Goal: Task Accomplishment & Management: Manage account settings

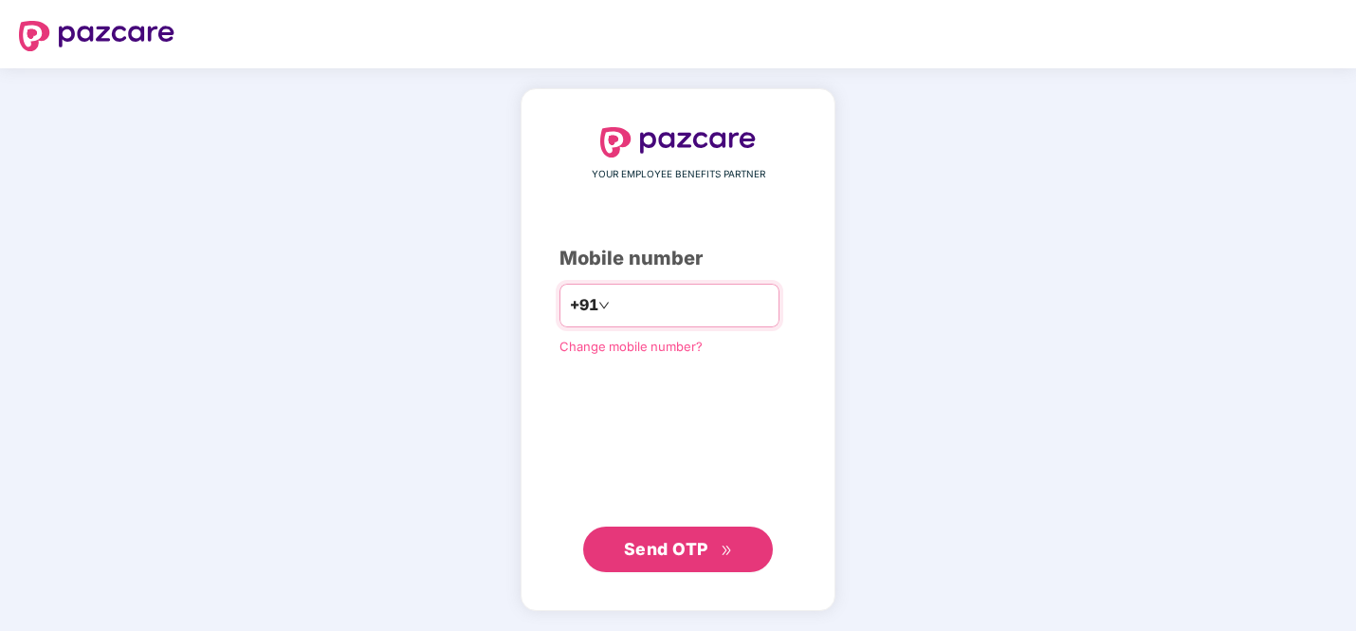
click at [656, 309] on input "number" at bounding box center [692, 305] width 156 height 30
type input "**********"
click at [690, 516] on div "**********" at bounding box center [678, 350] width 237 height 446
click at [687, 545] on span "Send OTP" at bounding box center [666, 548] width 84 height 20
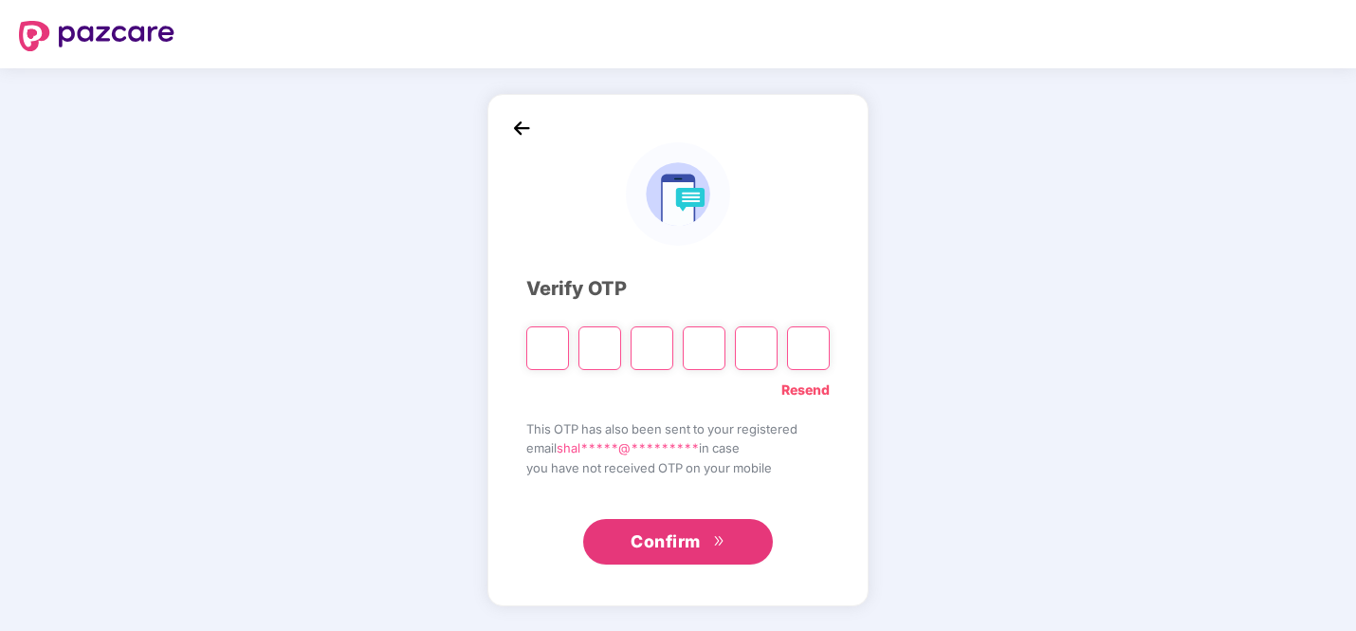
type input "*"
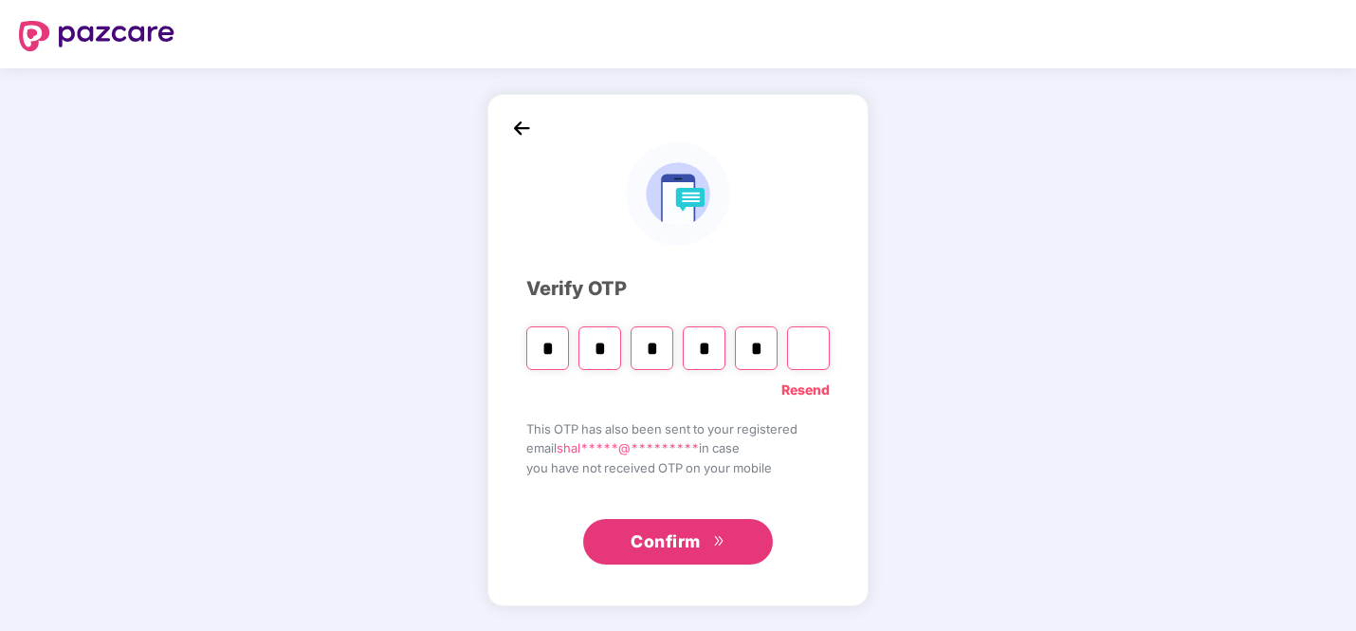
type input "*"
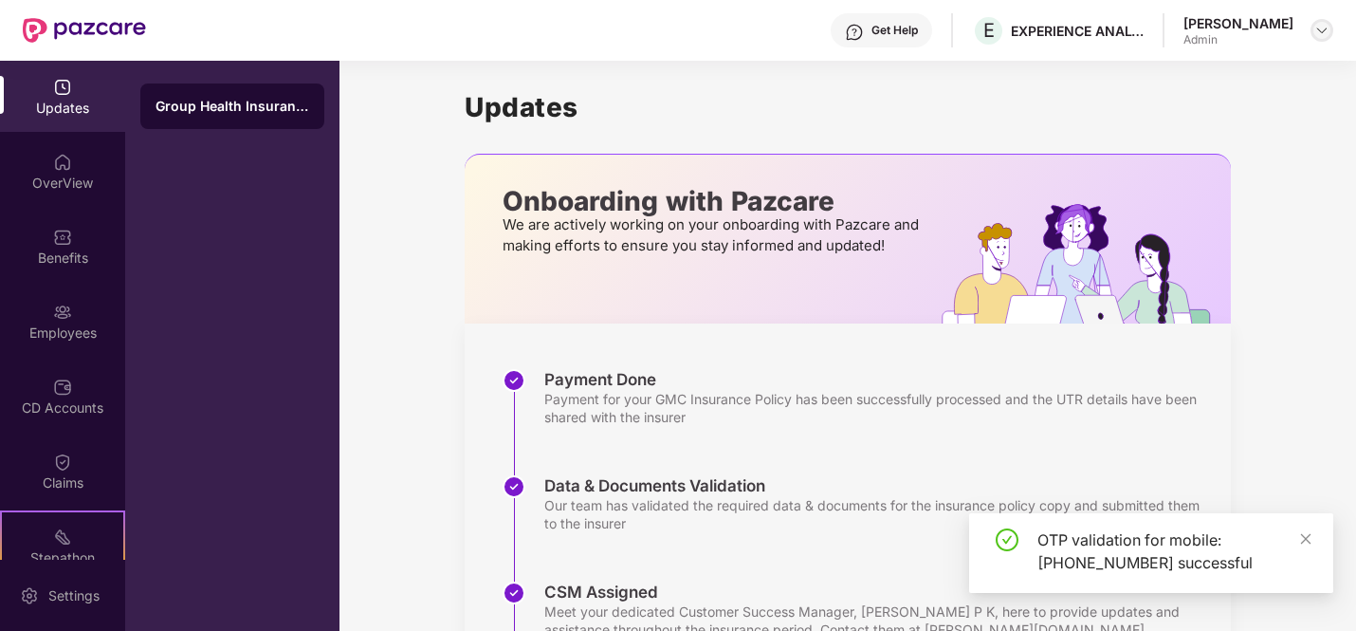
click at [1314, 28] on img at bounding box center [1321, 30] width 15 height 15
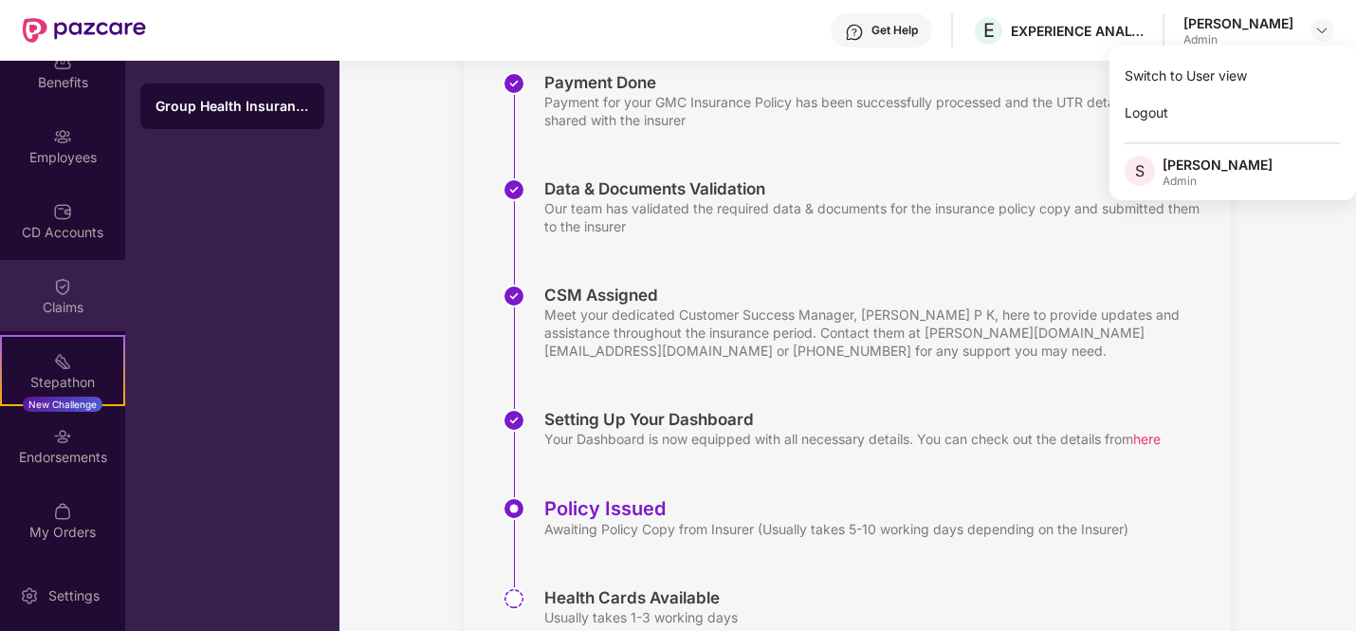
scroll to position [377, 0]
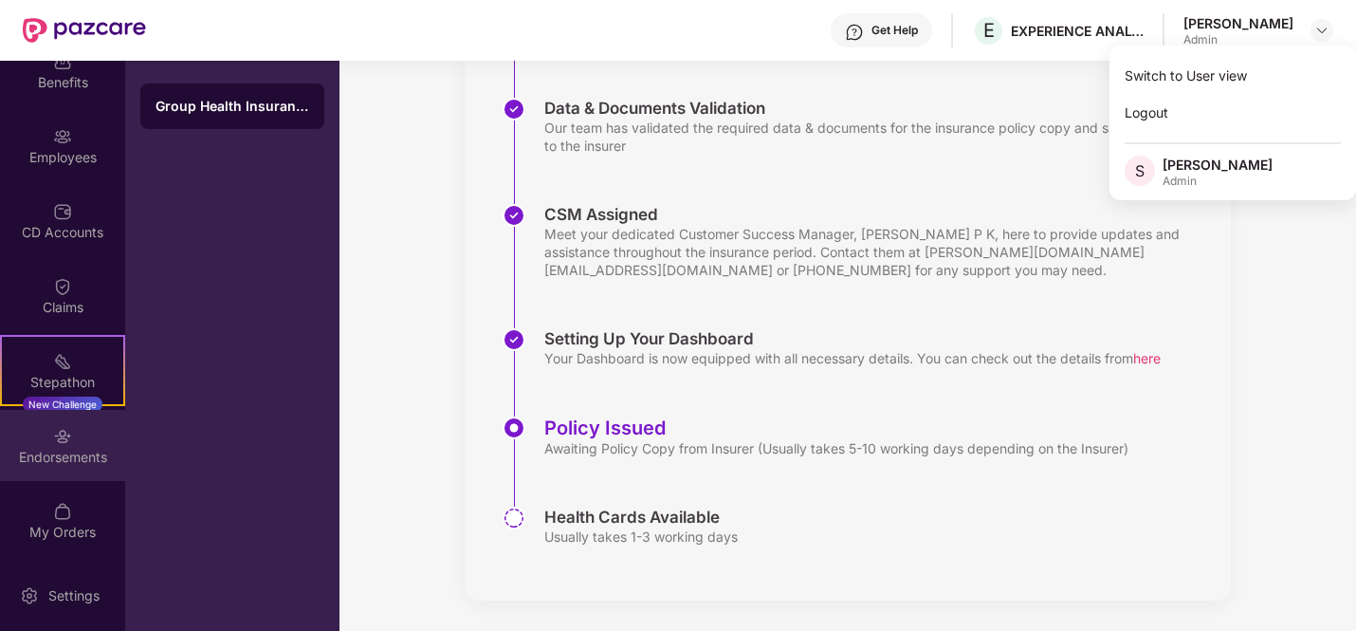
click at [56, 451] on div "Endorsements" at bounding box center [62, 457] width 125 height 19
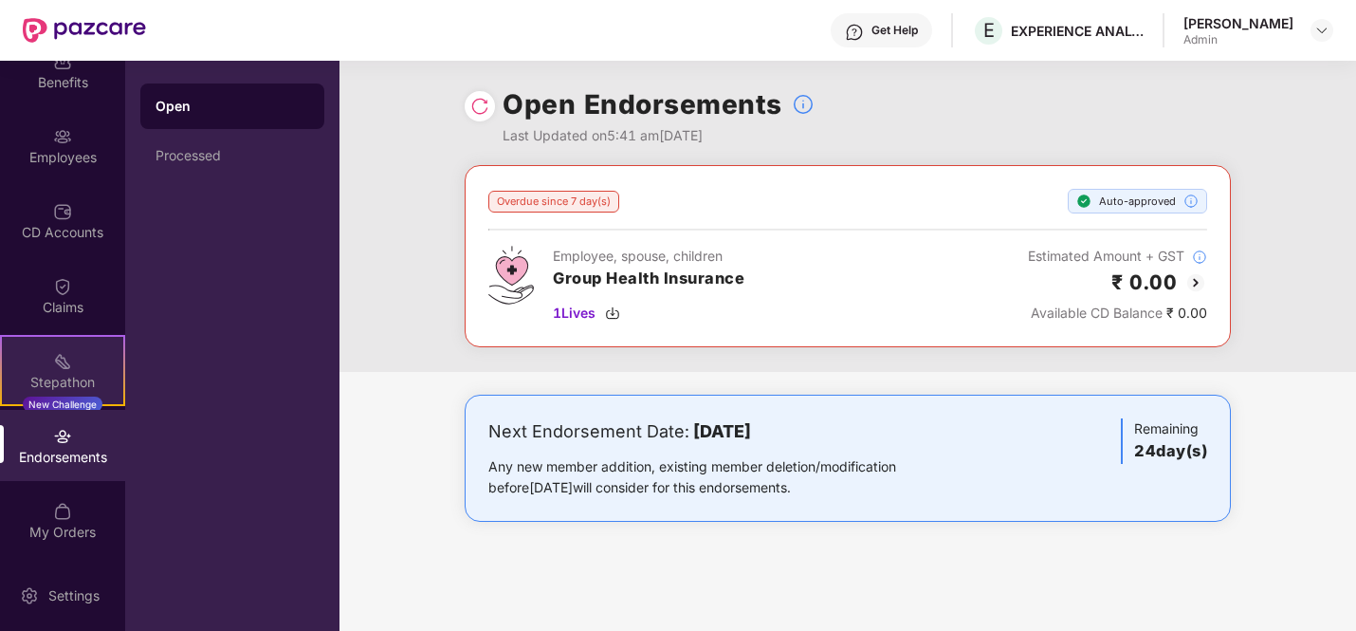
click at [43, 378] on div "Stepathon" at bounding box center [62, 382] width 121 height 19
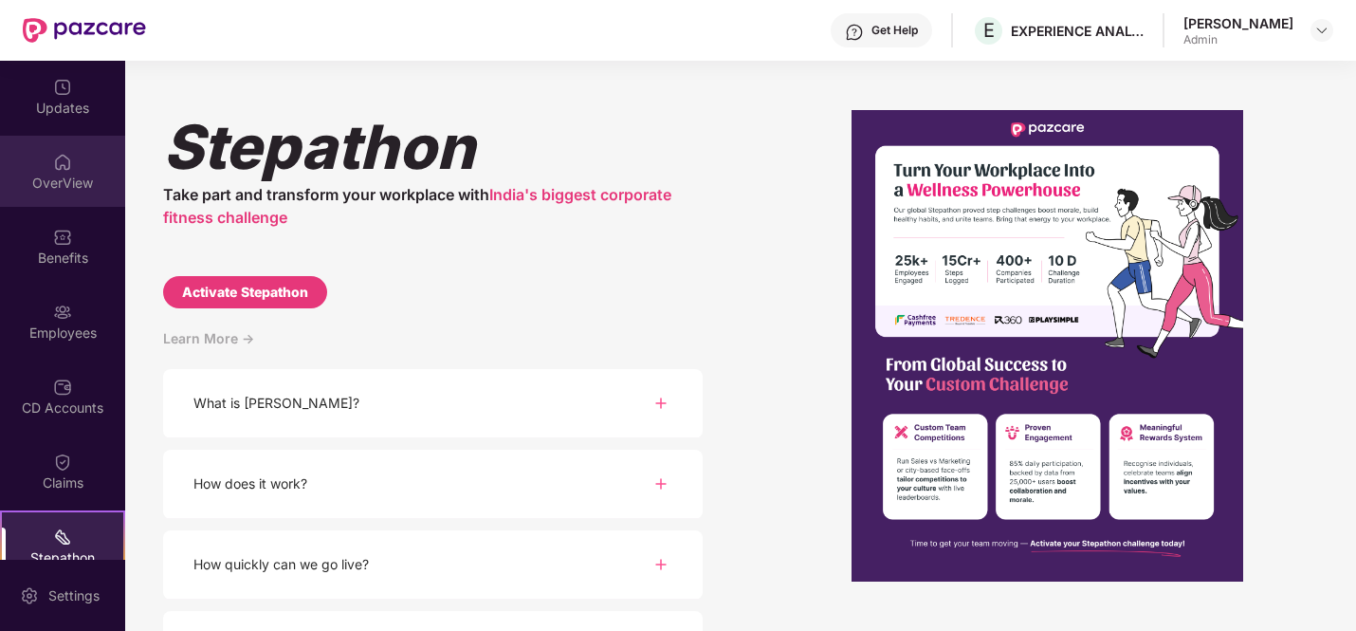
click at [53, 180] on div "OverView" at bounding box center [62, 183] width 125 height 19
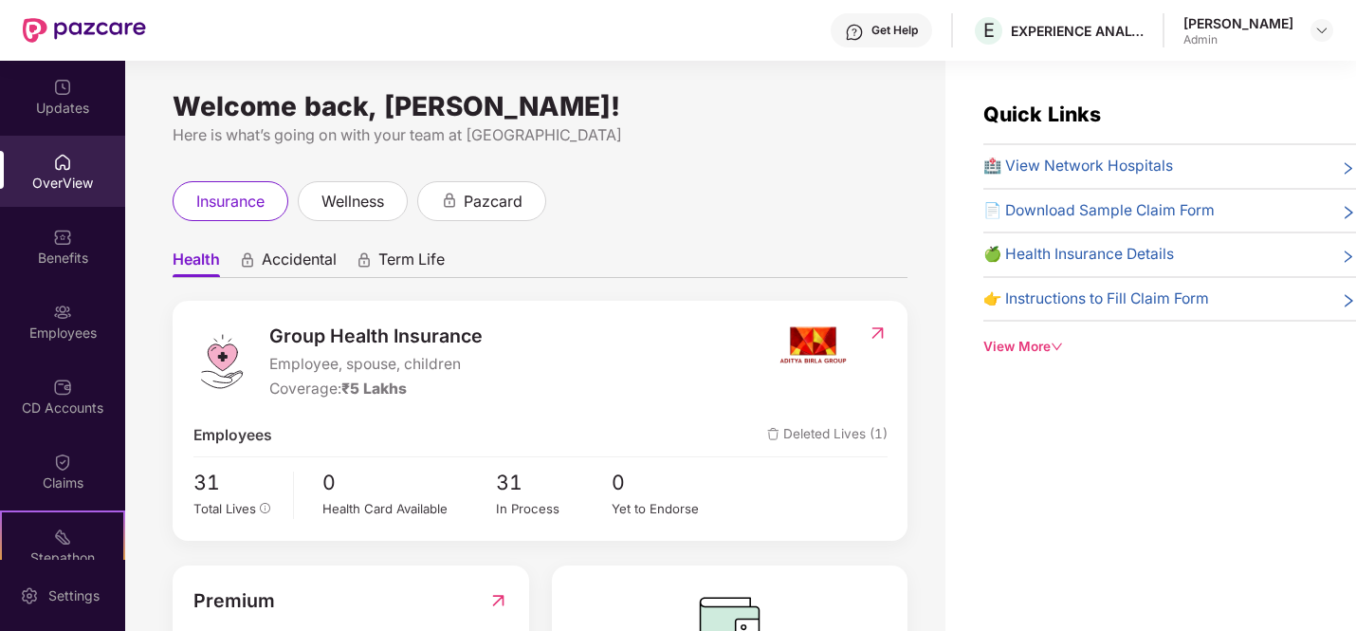
click at [347, 224] on div "Health Accidental Term Life Group Health Insurance Employee, spouse, children C…" at bounding box center [540, 474] width 735 height 507
click at [348, 223] on div "Health Accidental Term Life Group Health Insurance Employee, spouse, children C…" at bounding box center [540, 474] width 735 height 507
click at [348, 203] on span "wellness" at bounding box center [352, 202] width 63 height 24
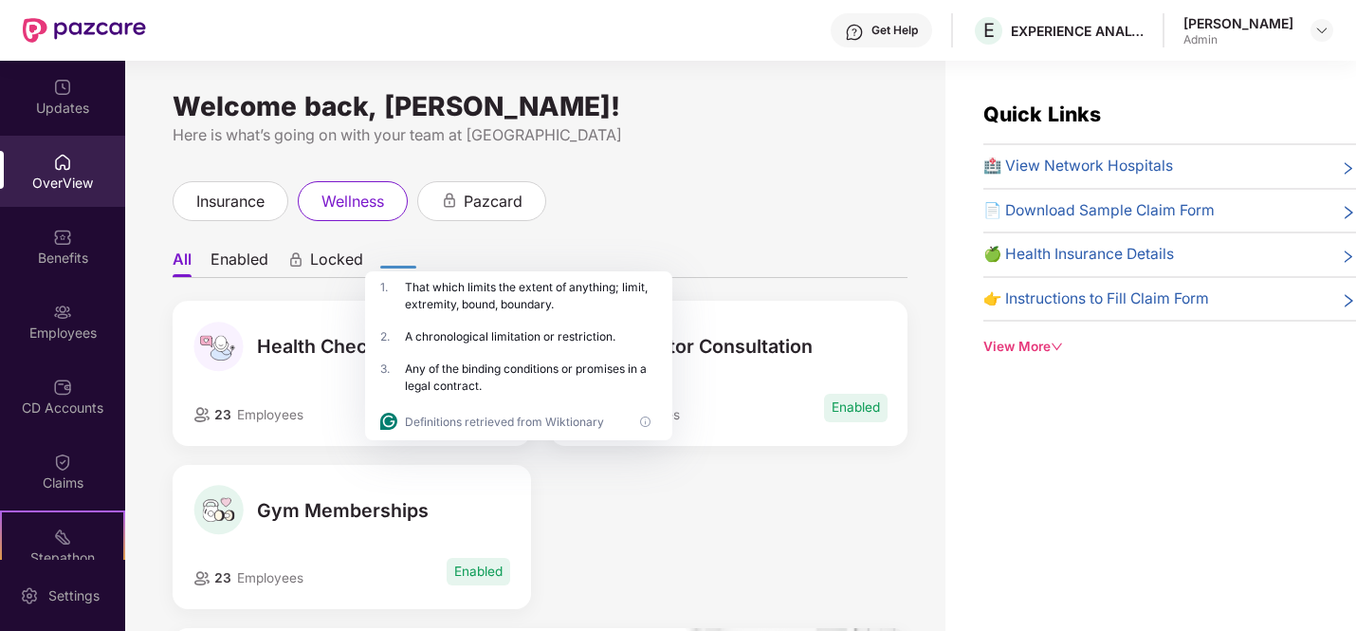
click at [707, 550] on div "Health Checkup 23 Employees Enabled Doctor Consultation 23 Employees Enabled Gy…" at bounding box center [540, 464] width 754 height 327
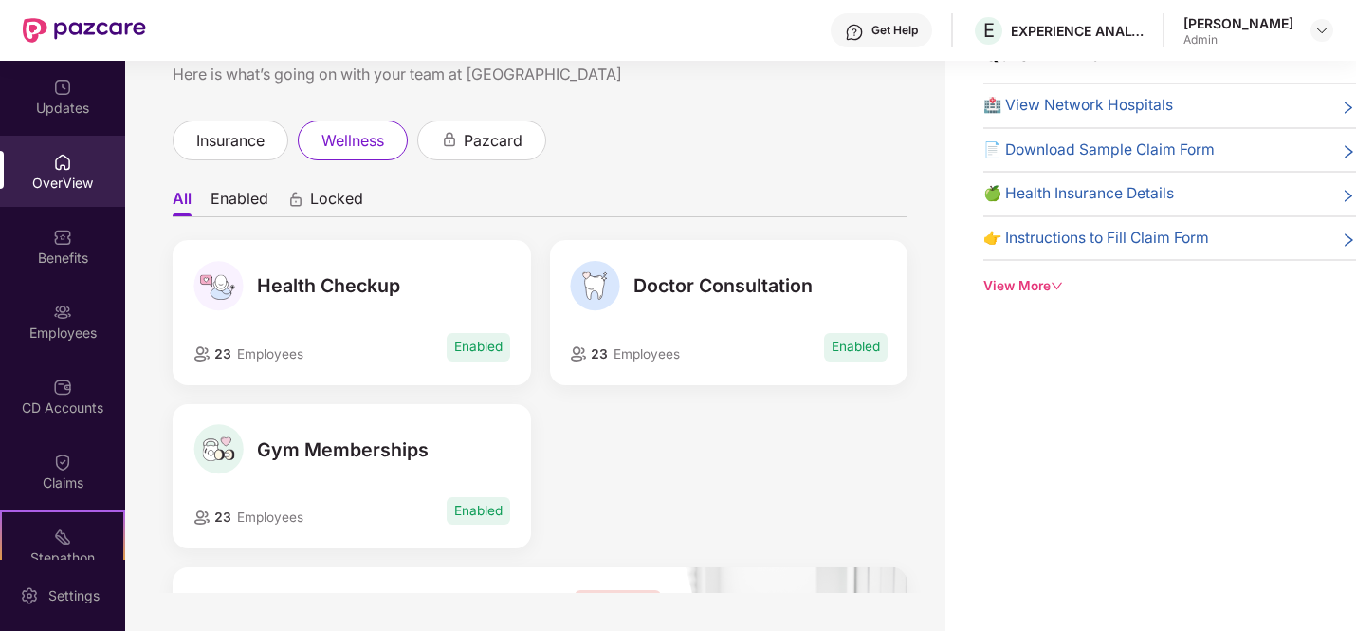
click at [850, 352] on span "Enabled" at bounding box center [856, 347] width 64 height 28
click at [581, 293] on img at bounding box center [595, 286] width 50 height 50
click at [229, 206] on li "Enabled" at bounding box center [240, 203] width 58 height 28
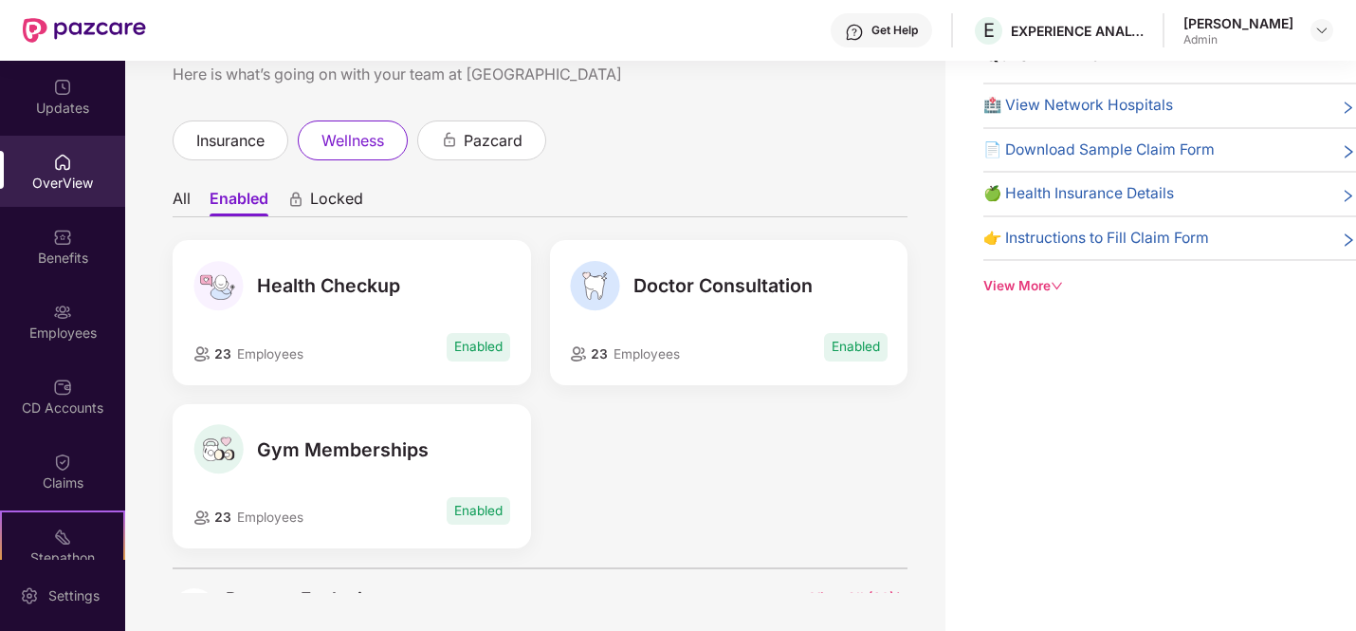
click at [654, 330] on div "23 Employees Enabled" at bounding box center [728, 347] width 317 height 34
click at [70, 246] on div "Benefits" at bounding box center [62, 246] width 125 height 71
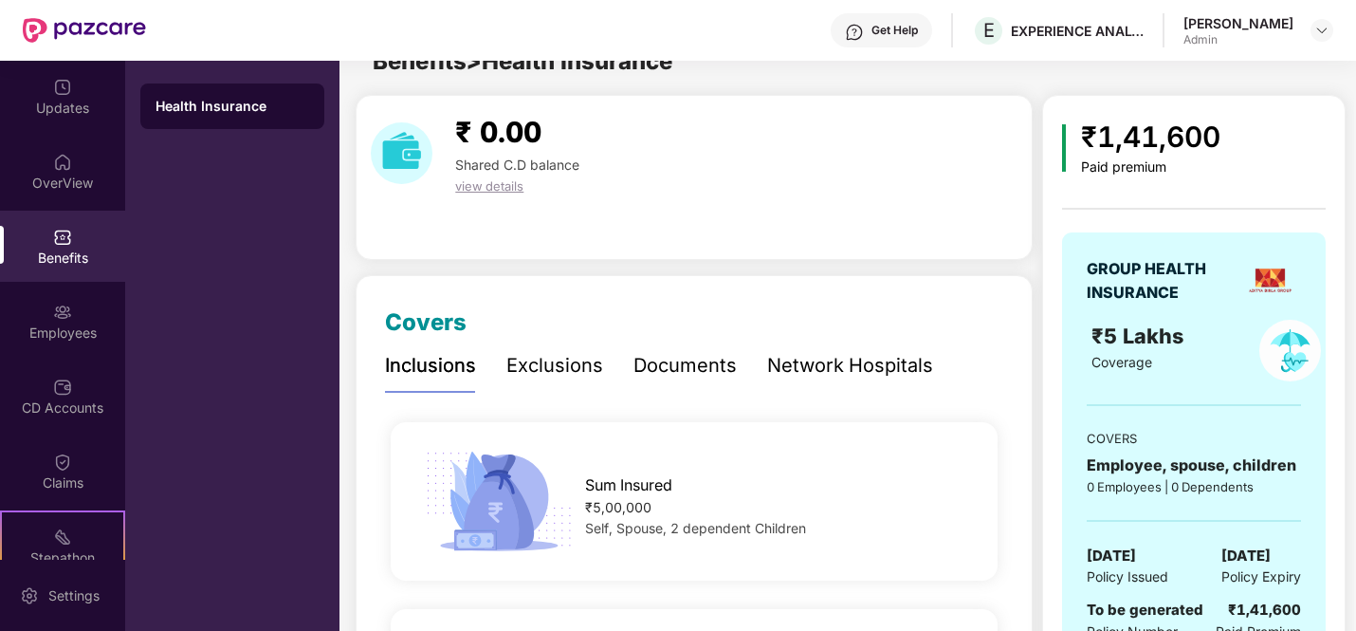
scroll to position [61, 0]
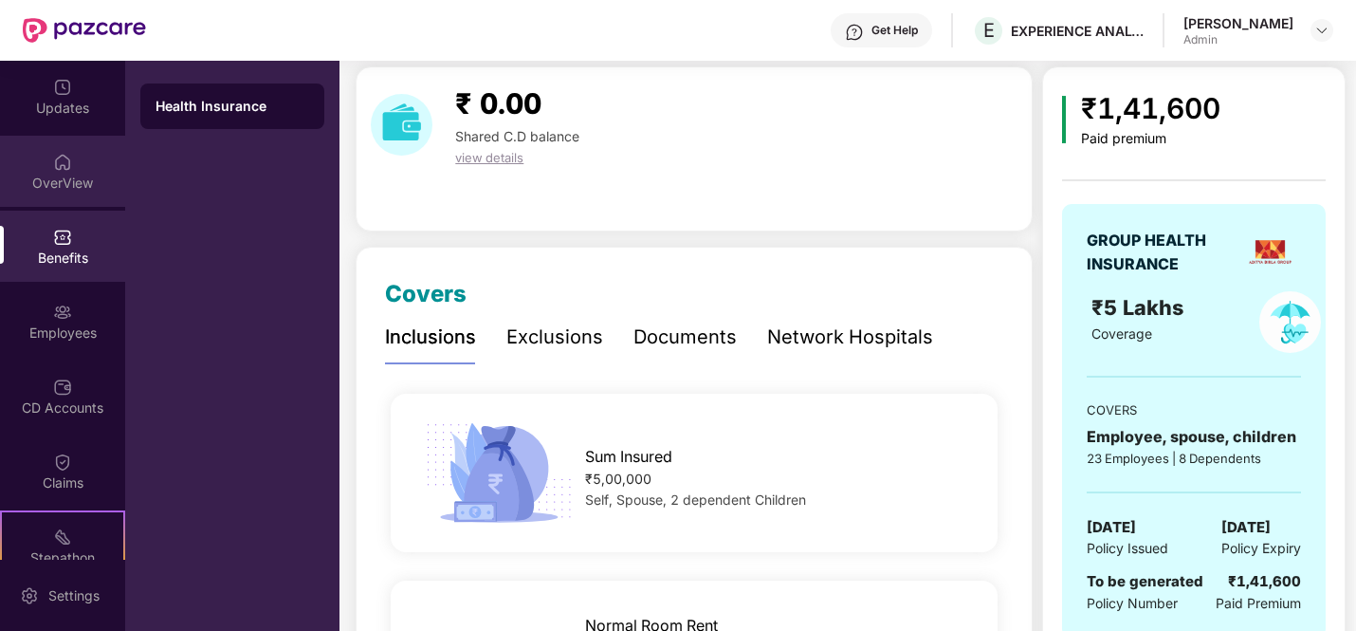
click at [54, 159] on img at bounding box center [62, 162] width 19 height 19
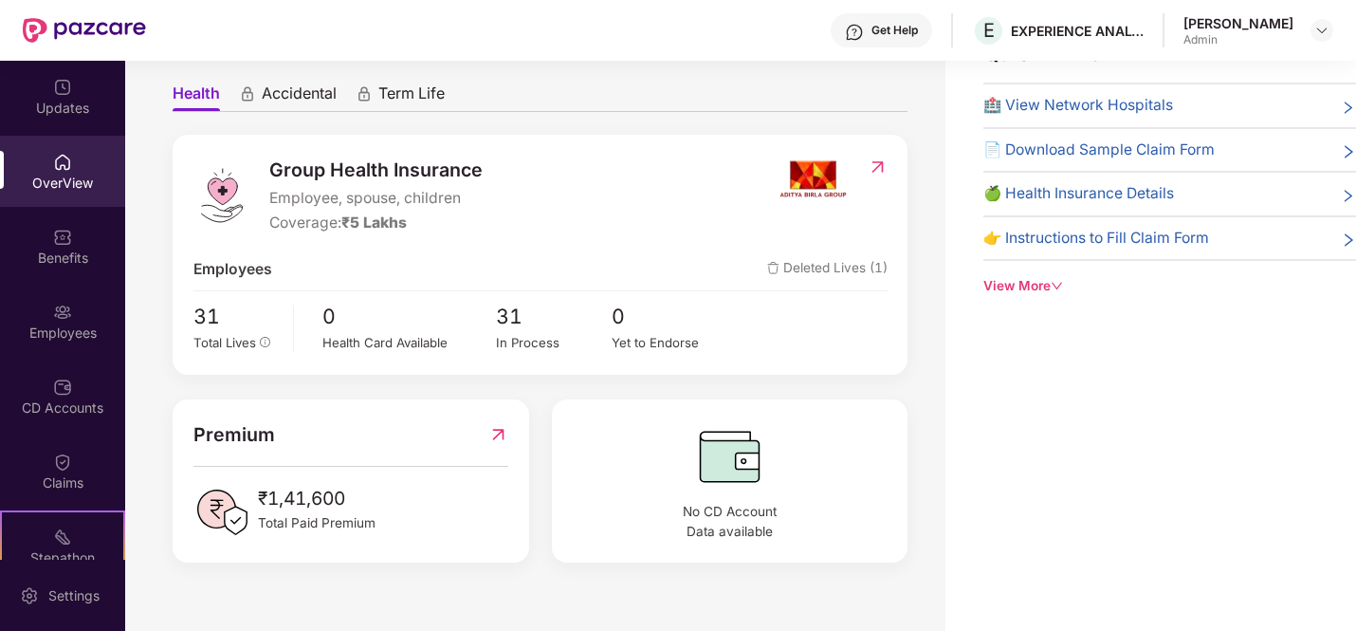
scroll to position [109, 0]
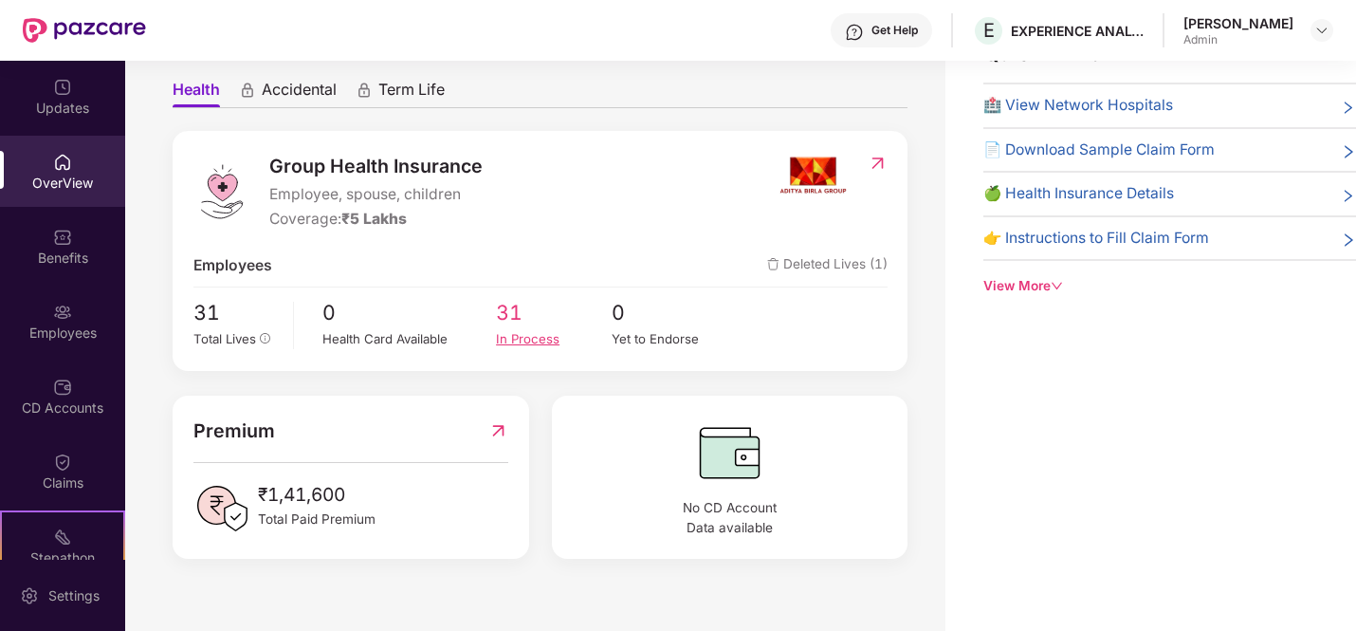
click at [510, 332] on div "In Process" at bounding box center [554, 339] width 116 height 20
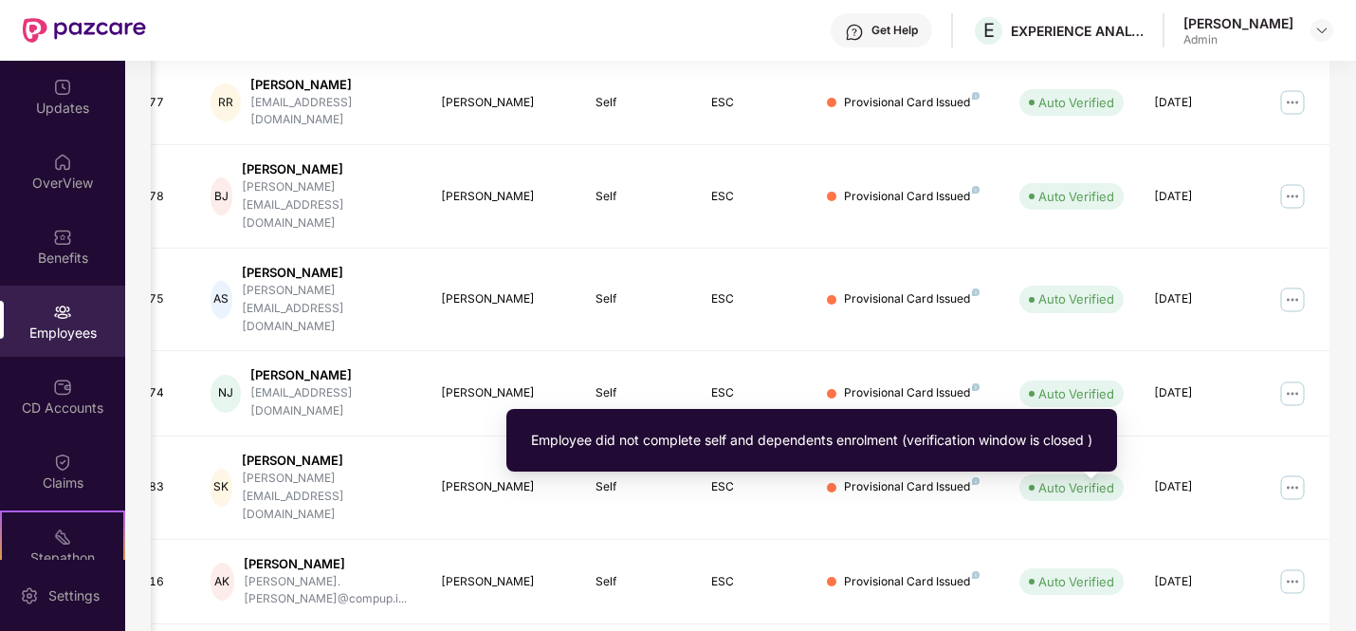
scroll to position [535, 0]
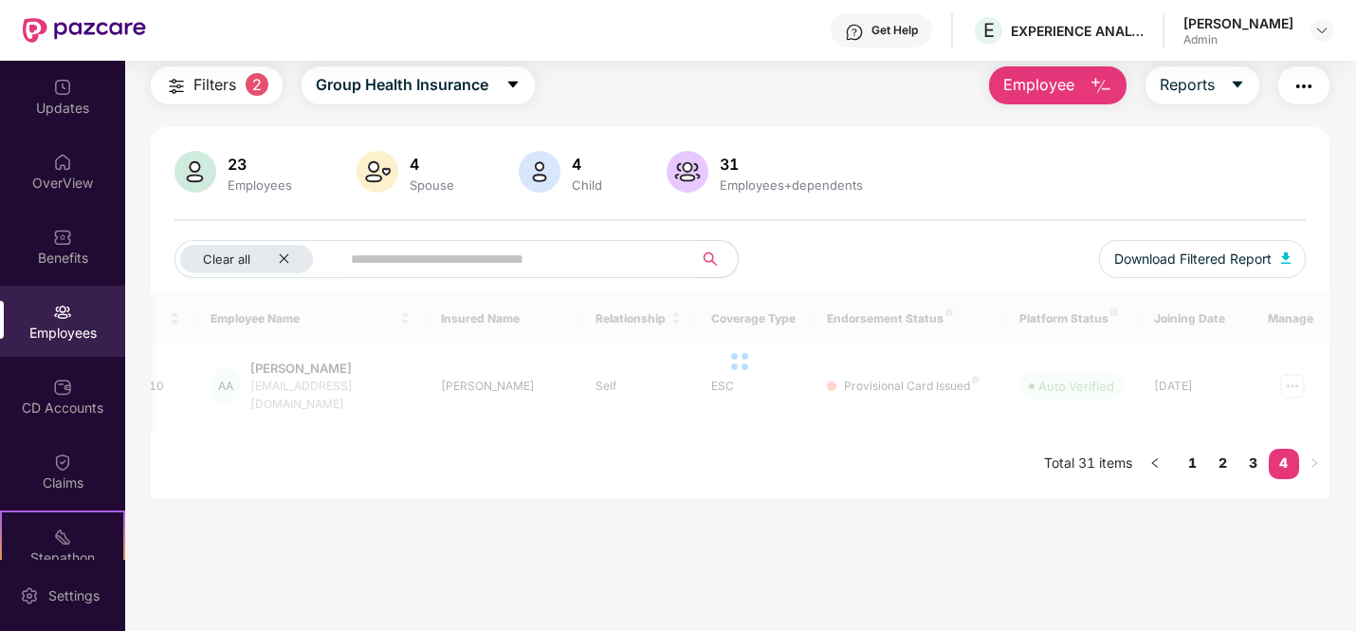
scroll to position [61, 0]
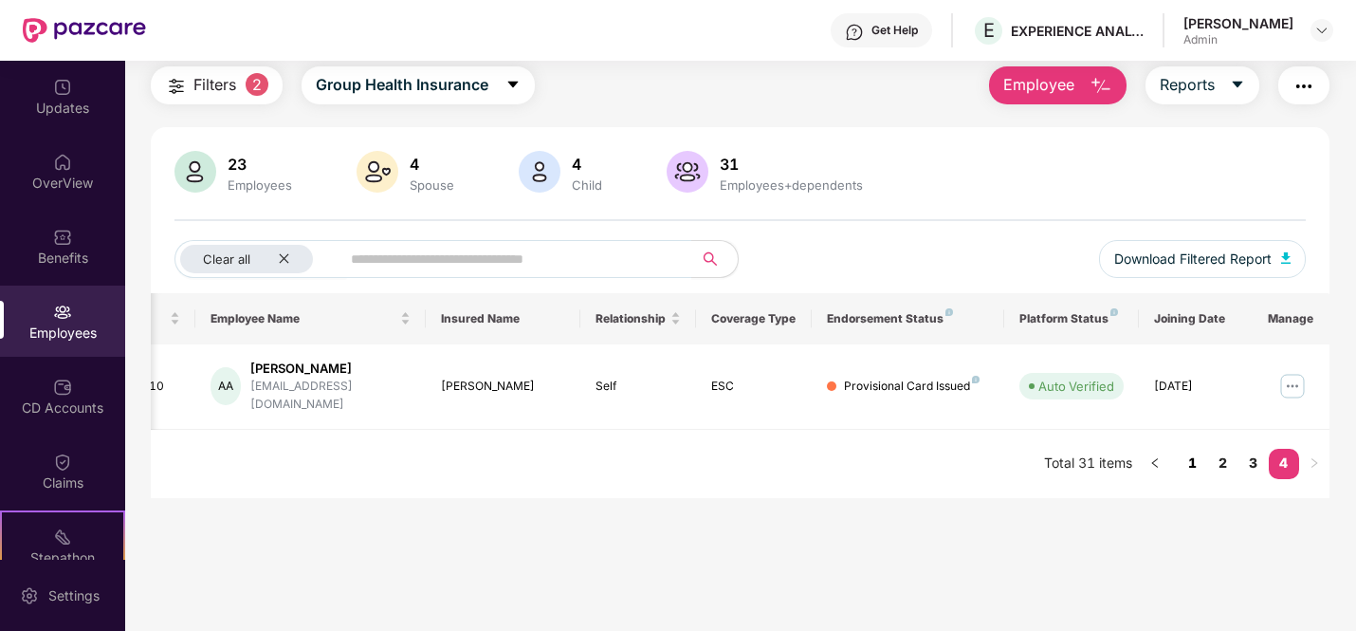
click at [1189, 451] on link "1" at bounding box center [1193, 463] width 30 height 28
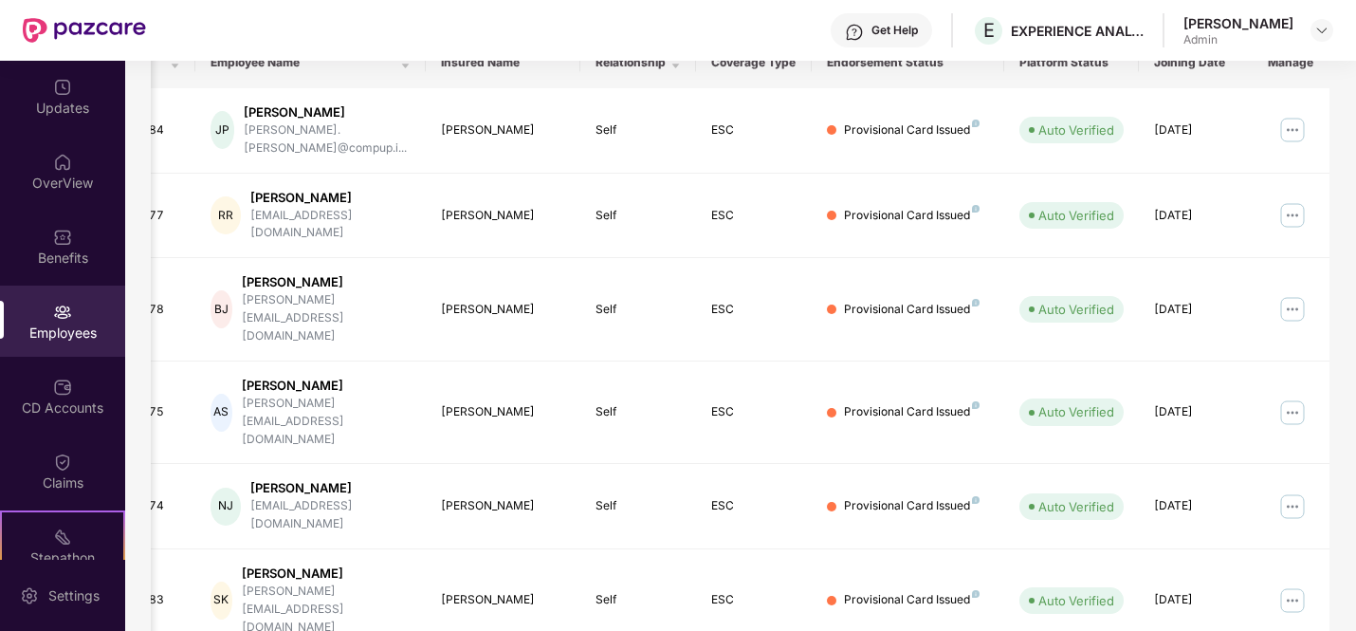
scroll to position [535, 0]
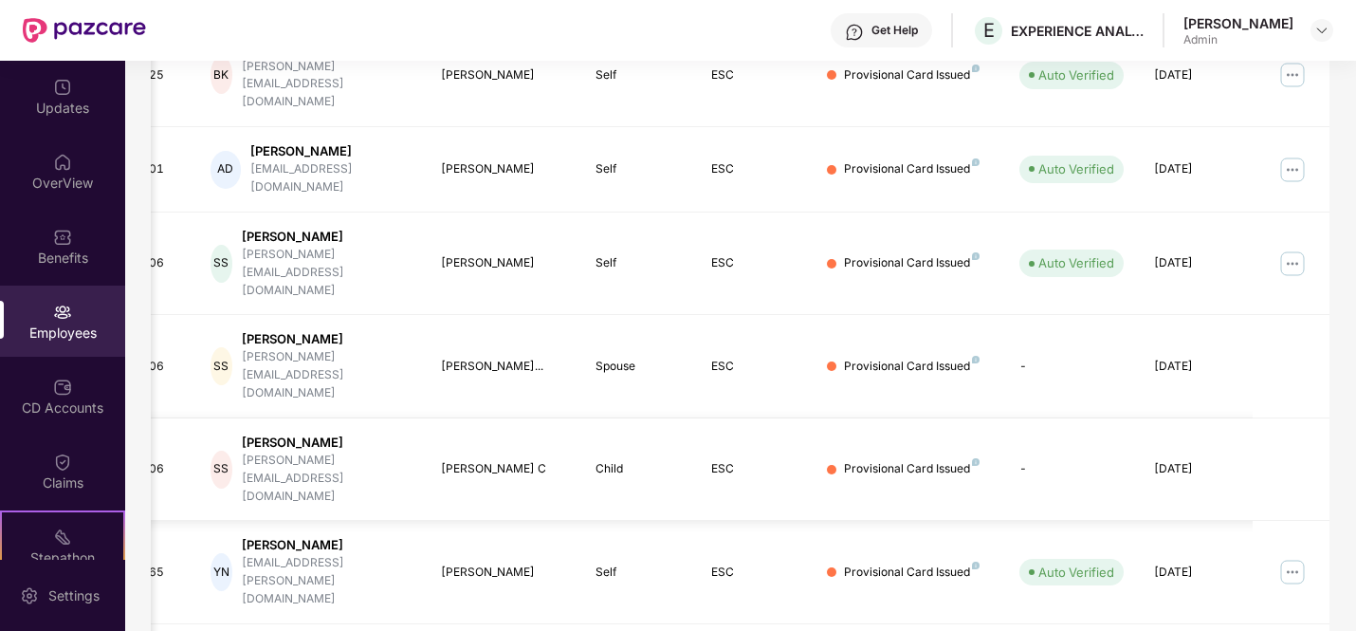
click at [898, 460] on div "Provisional Card Issued" at bounding box center [912, 469] width 136 height 18
click at [1157, 460] on div "28 Aug 2025" at bounding box center [1196, 469] width 85 height 18
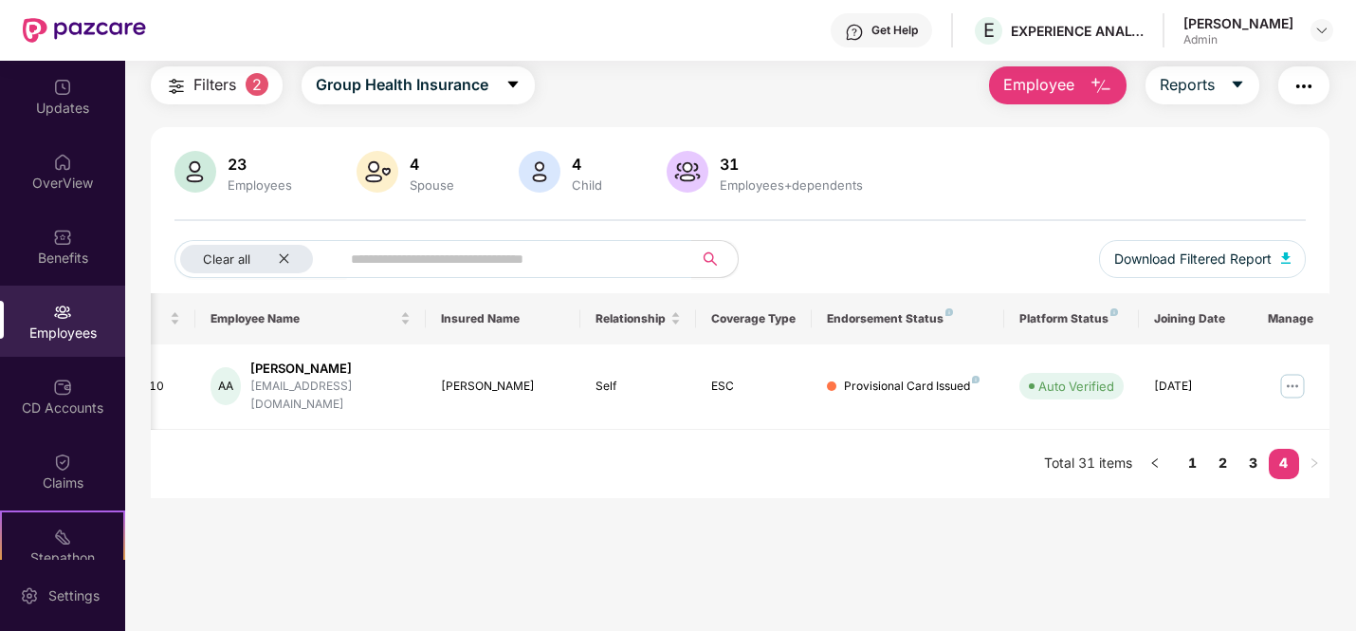
scroll to position [61, 0]
click at [1201, 452] on link "1" at bounding box center [1193, 463] width 30 height 28
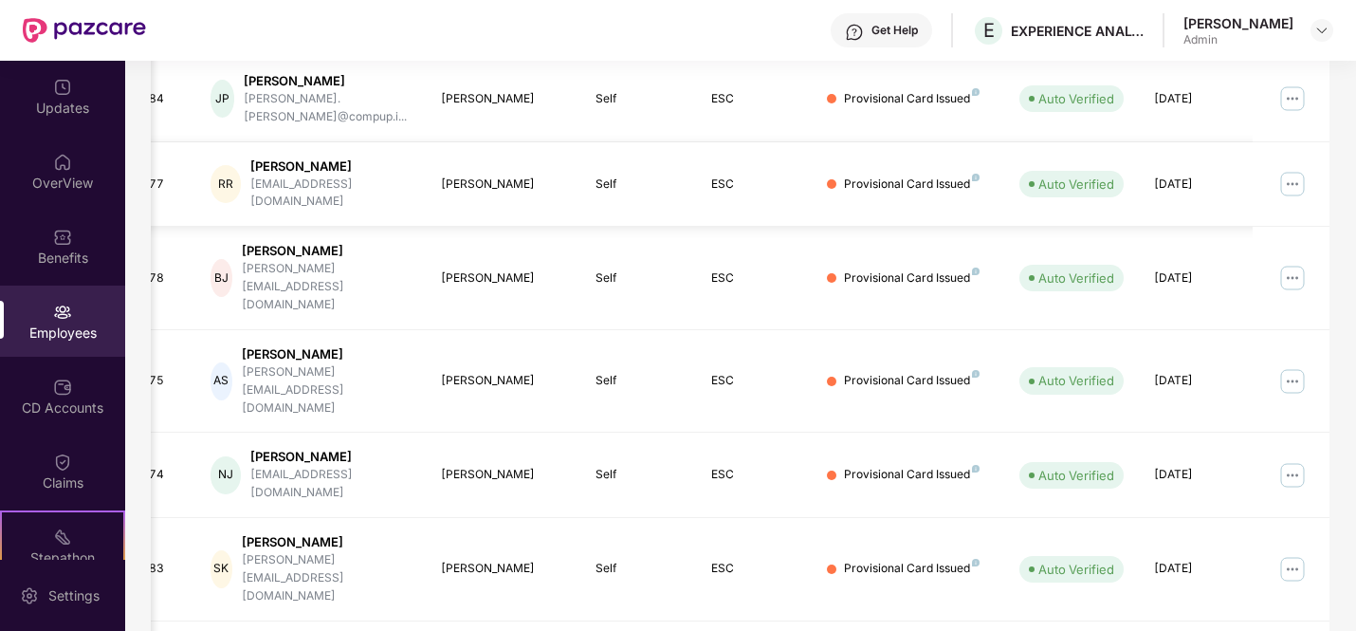
scroll to position [535, 0]
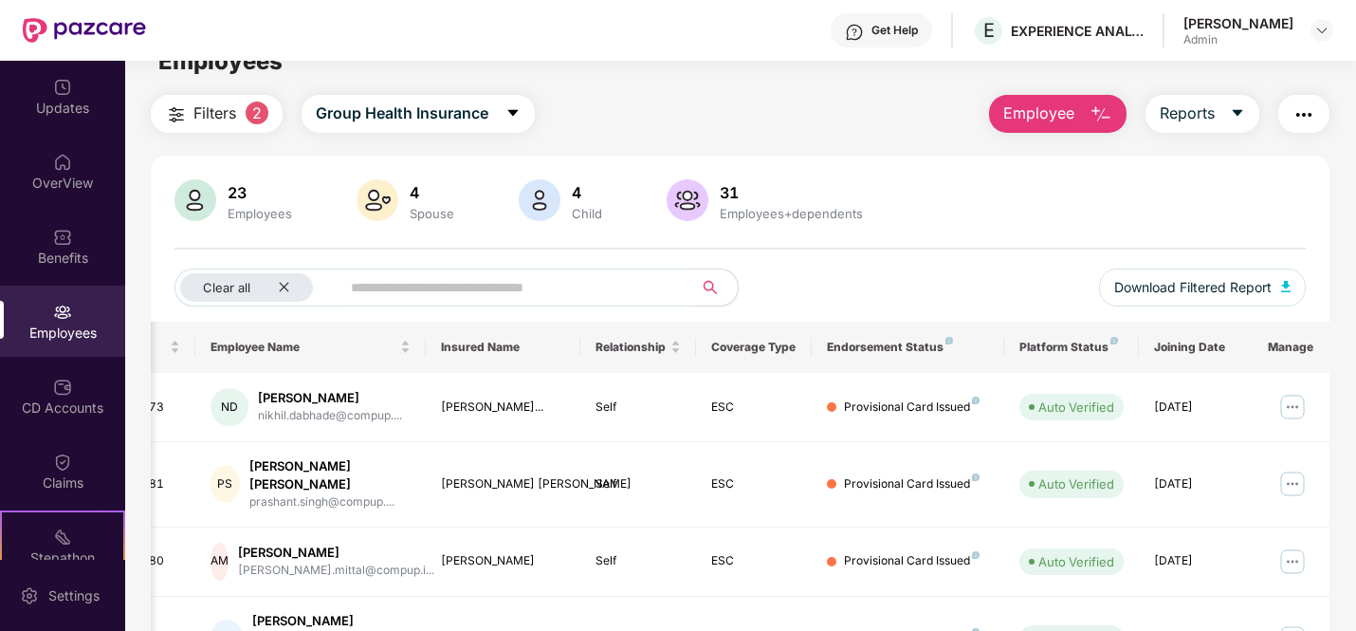
scroll to position [0, 0]
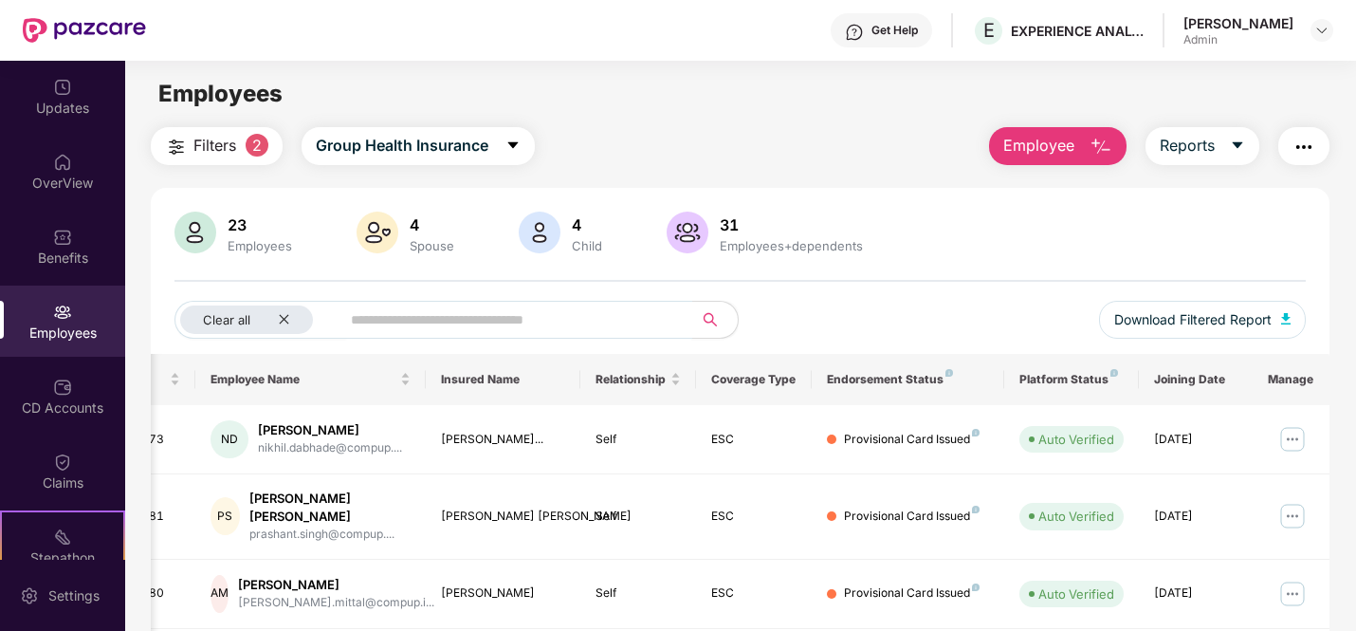
click at [362, 325] on input "text" at bounding box center [509, 319] width 316 height 28
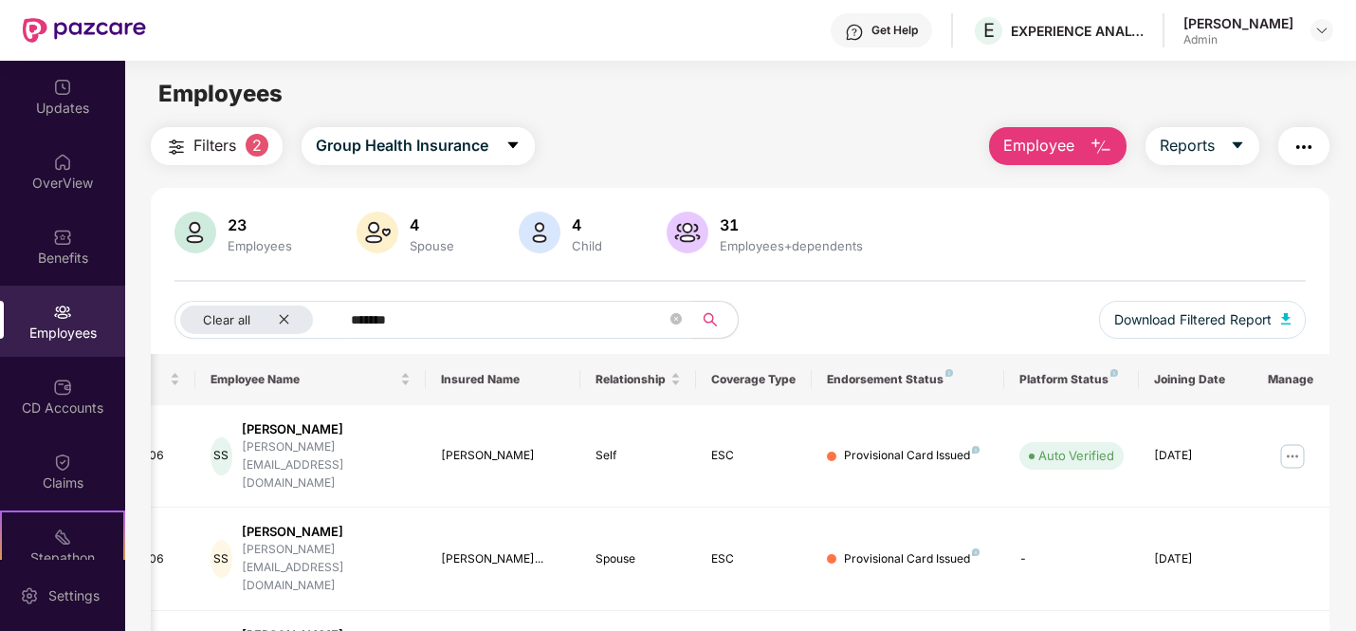
scroll to position [61, 0]
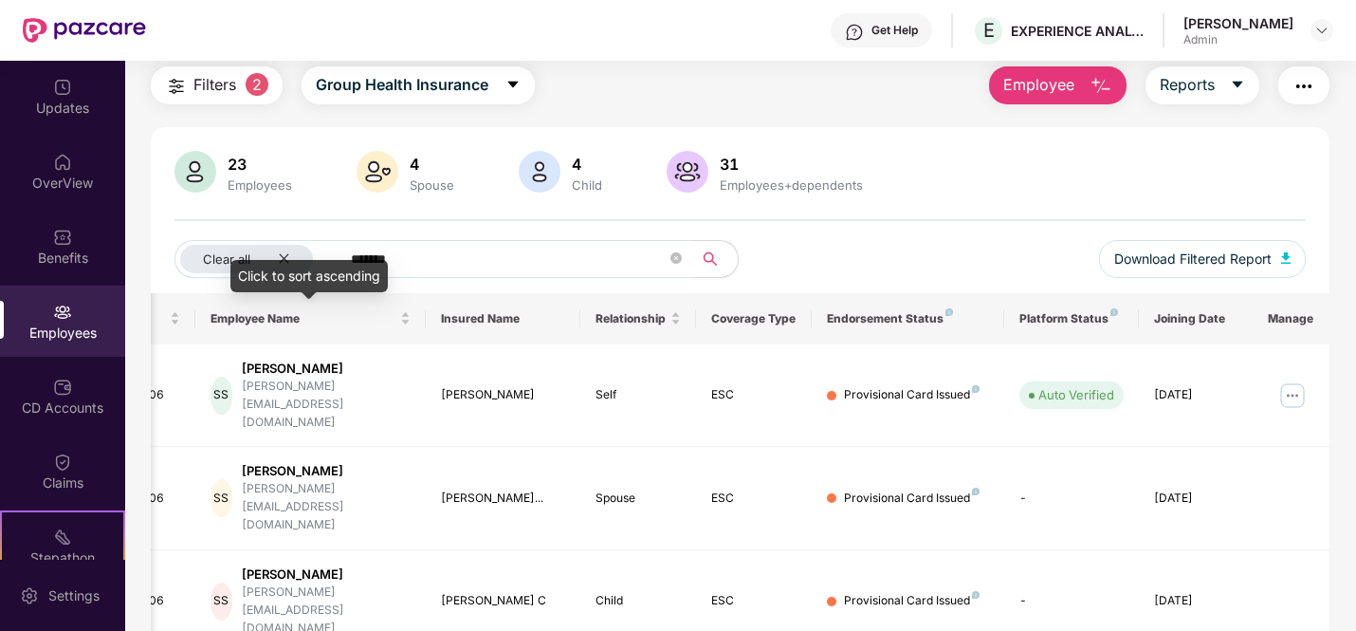
type input "*******"
click at [283, 261] on div "Click to sort ascending" at bounding box center [308, 276] width 157 height 32
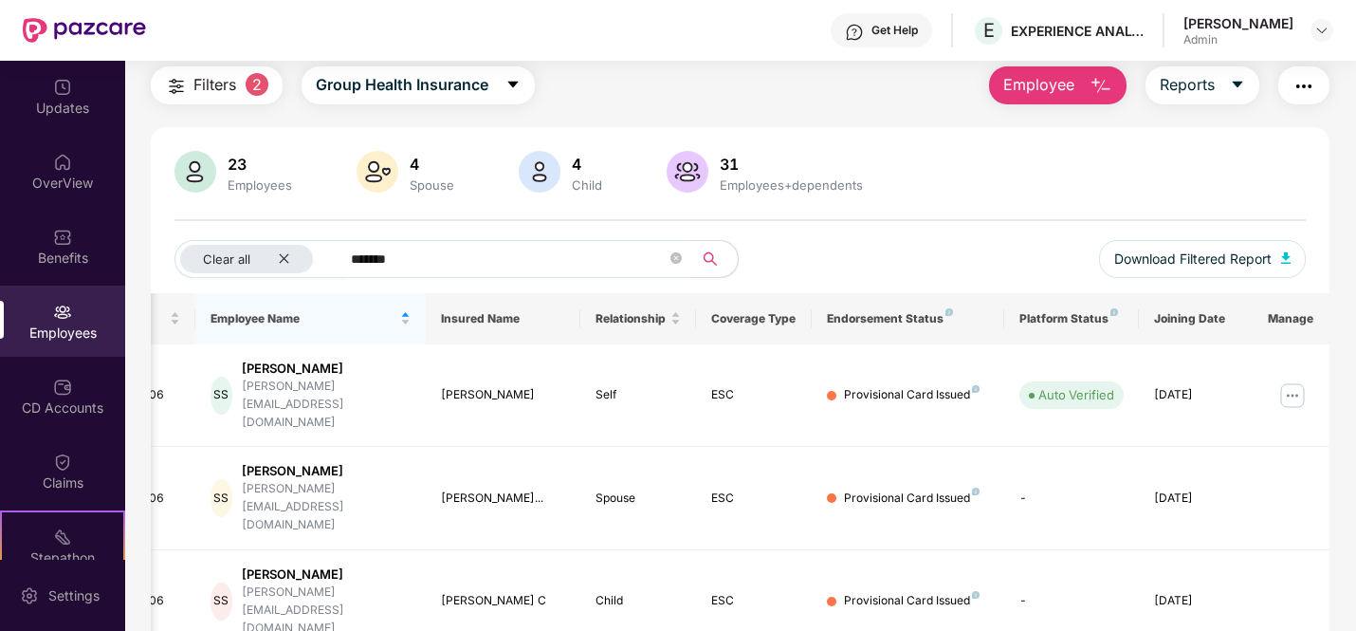
click at [434, 177] on div "Spouse" at bounding box center [432, 184] width 52 height 15
click at [615, 171] on div "23 Employees 4 Spouse 4 Child 31 Employees+dependents" at bounding box center [739, 174] width 1131 height 46
click at [57, 97] on div "Updates" at bounding box center [62, 96] width 125 height 71
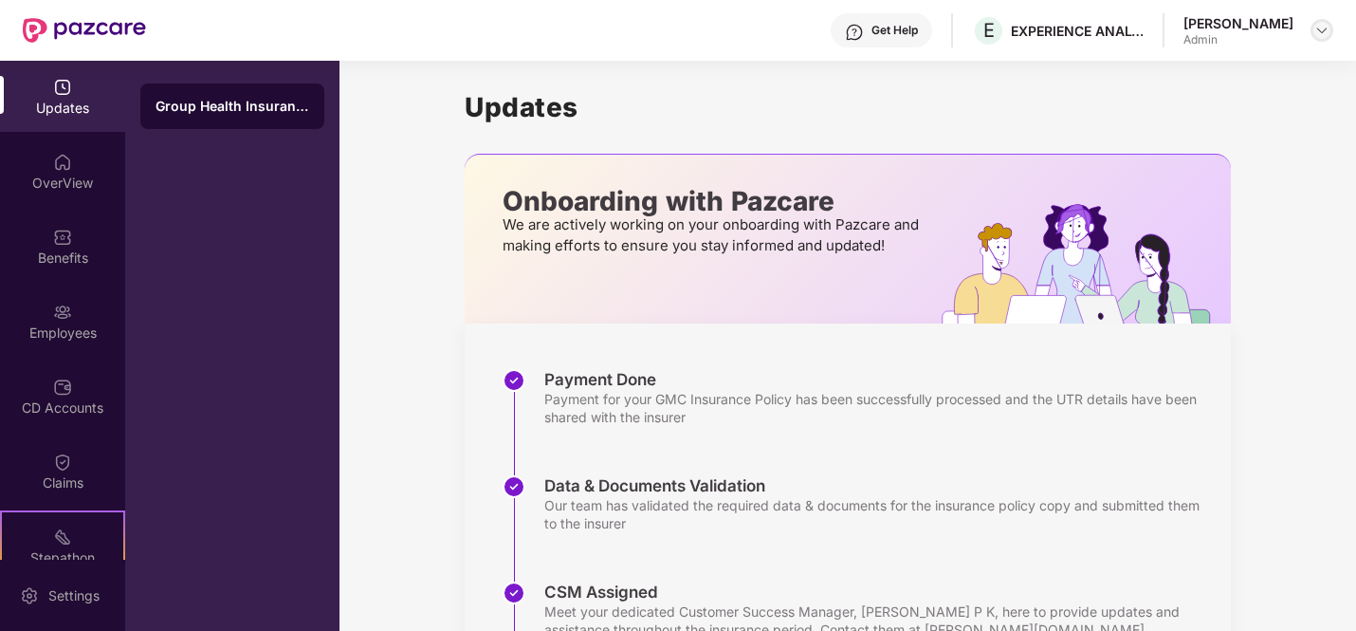
click at [1314, 28] on img at bounding box center [1321, 30] width 15 height 15
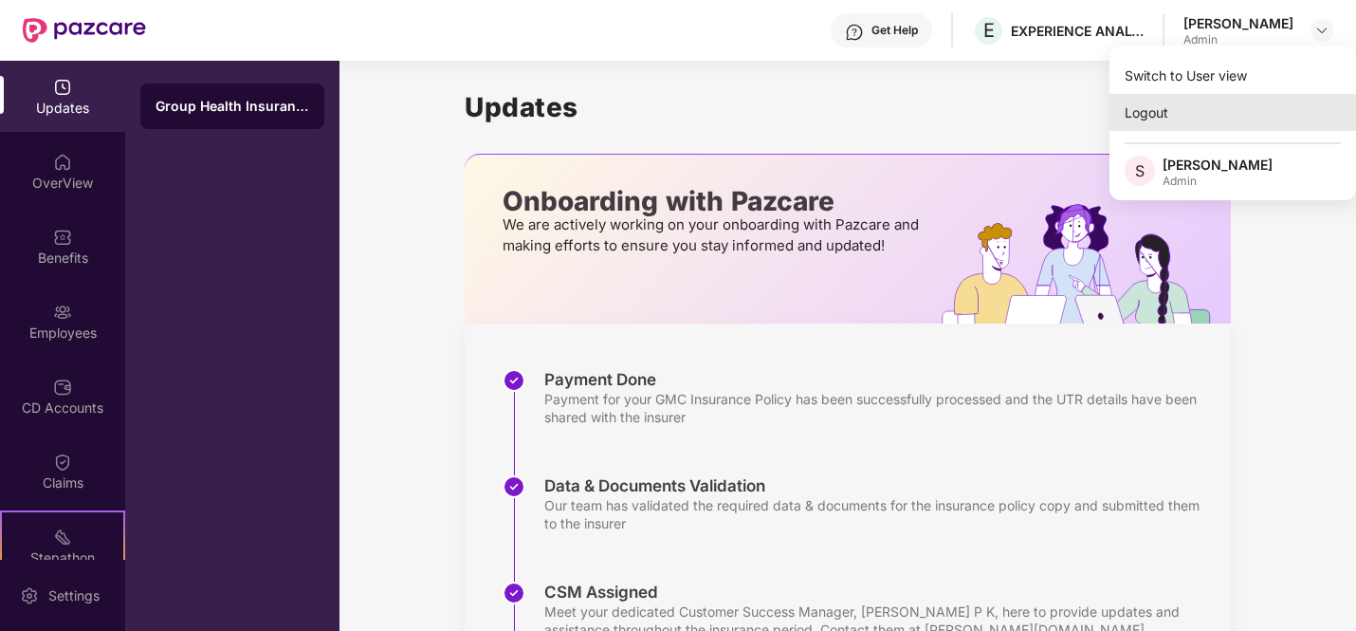
click at [1190, 117] on div "Logout" at bounding box center [1233, 112] width 247 height 37
